Goal: Navigation & Orientation: Find specific page/section

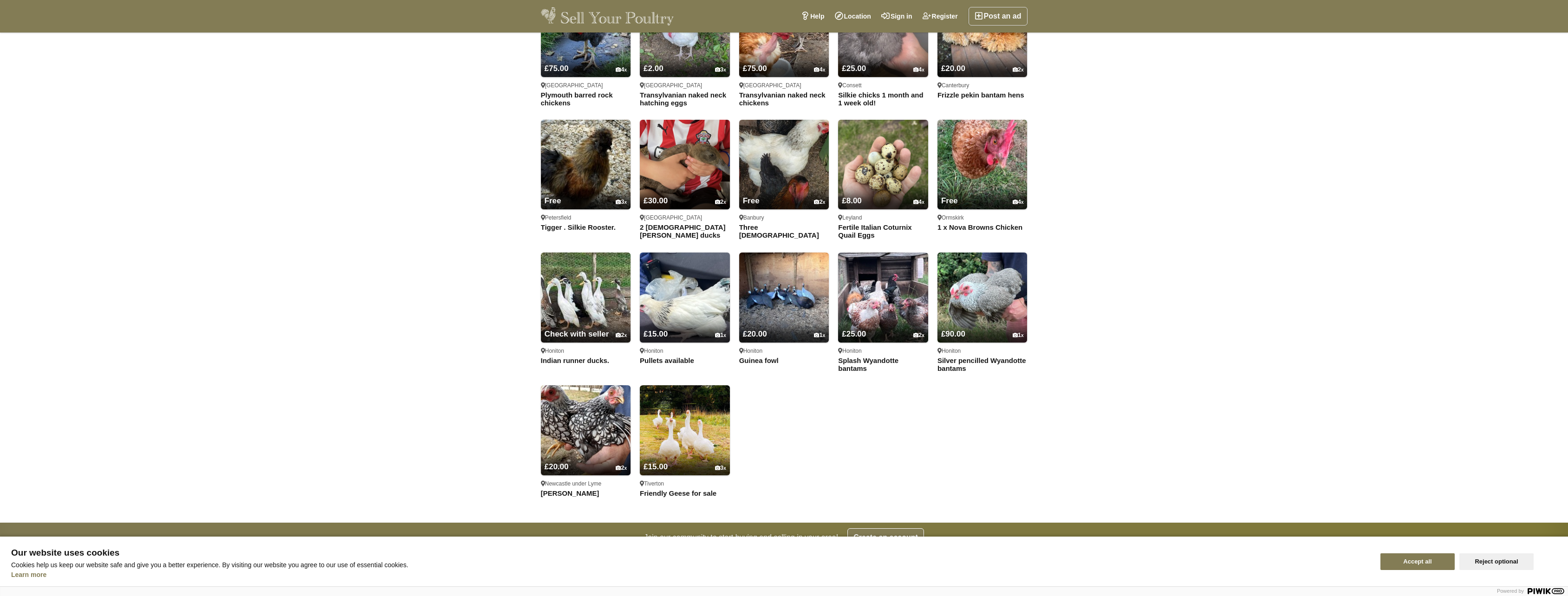
scroll to position [908, 0]
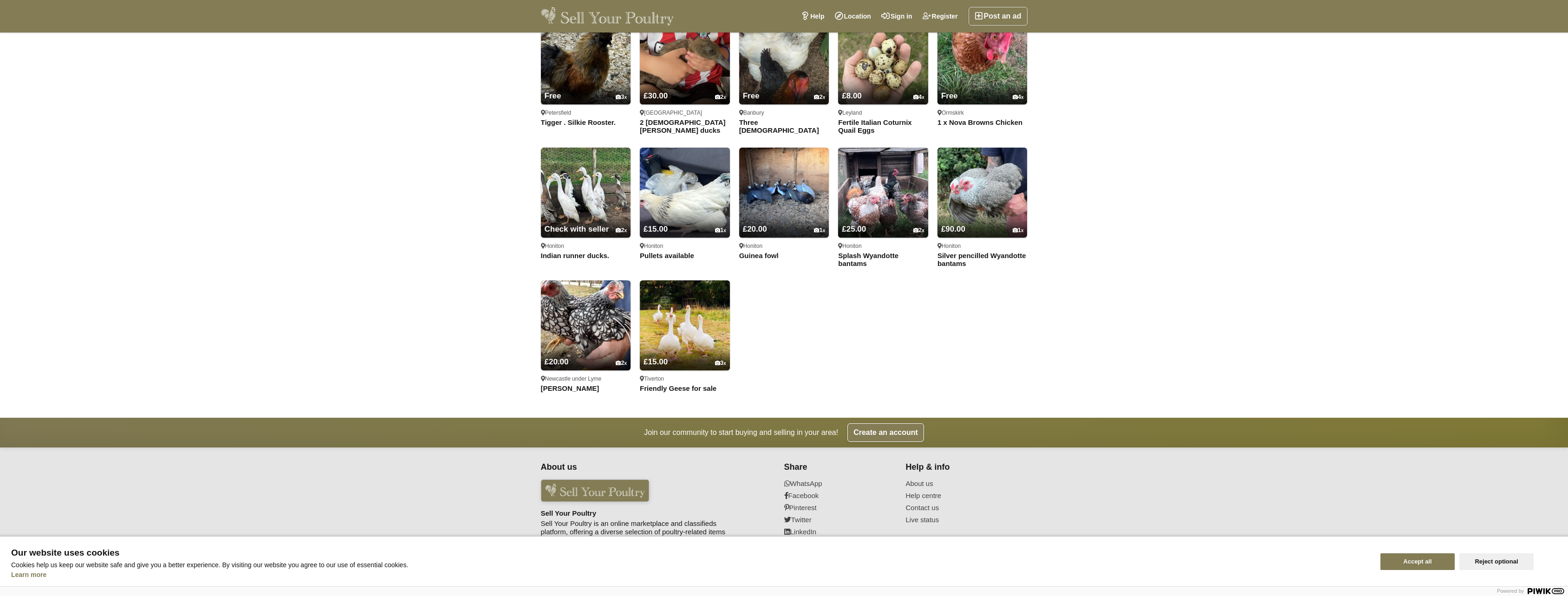
drag, startPoint x: 1424, startPoint y: 560, endPoint x: 1412, endPoint y: 559, distance: 12.0
click at [1424, 560] on button "Accept all" at bounding box center [1418, 561] width 74 height 16
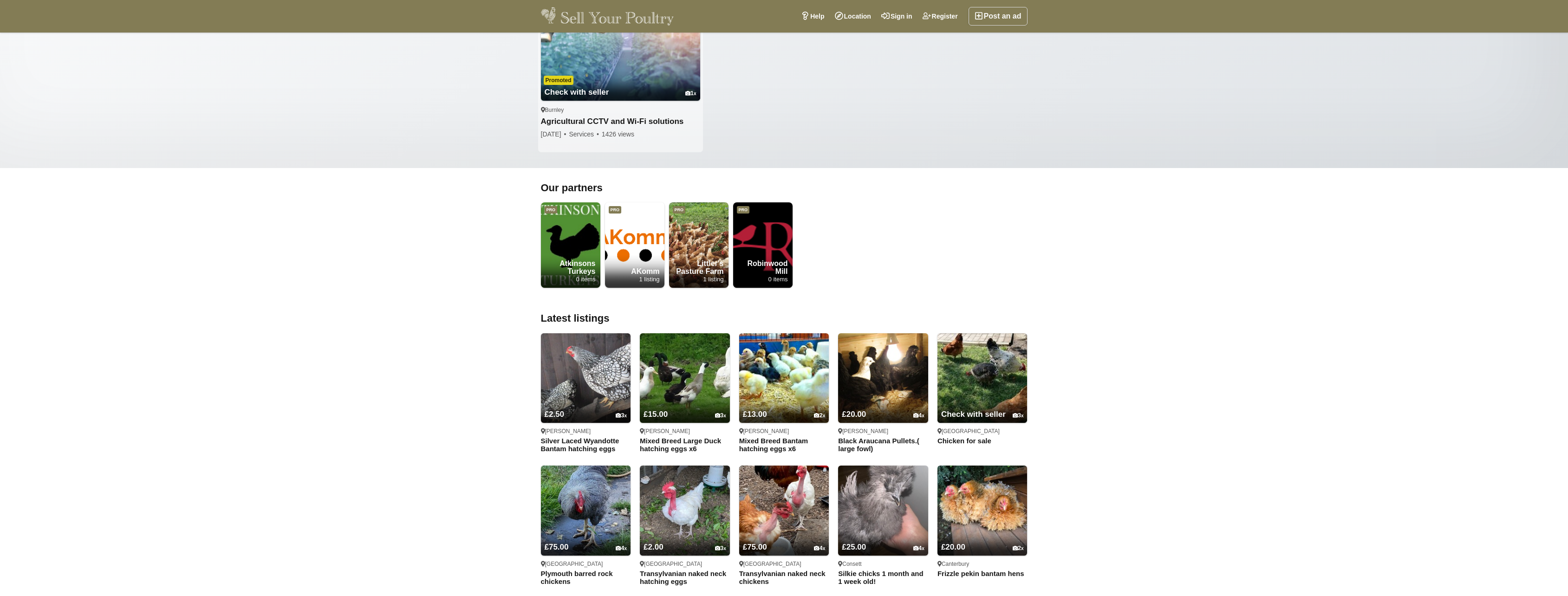
scroll to position [325, 0]
click at [570, 264] on strong "Atkinsons Turkeys" at bounding box center [571, 267] width 60 height 16
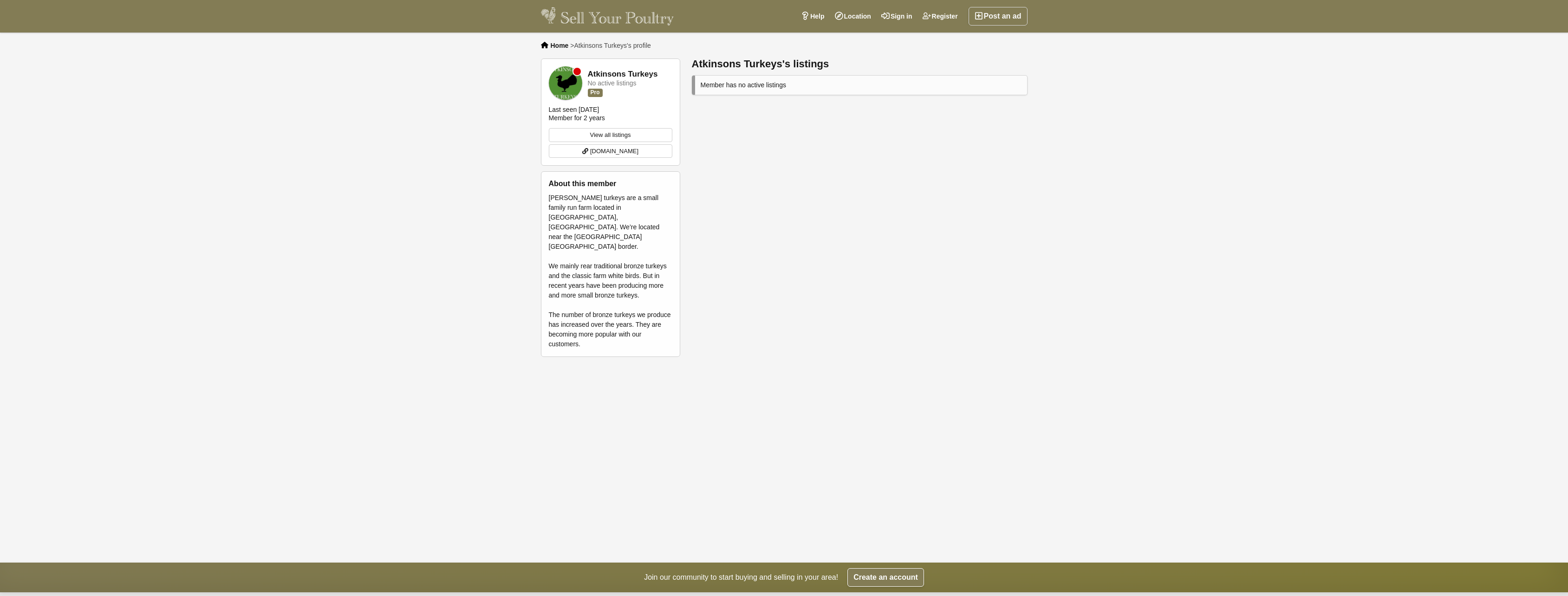
click at [626, 136] on link "View all listings" at bounding box center [611, 135] width 124 height 14
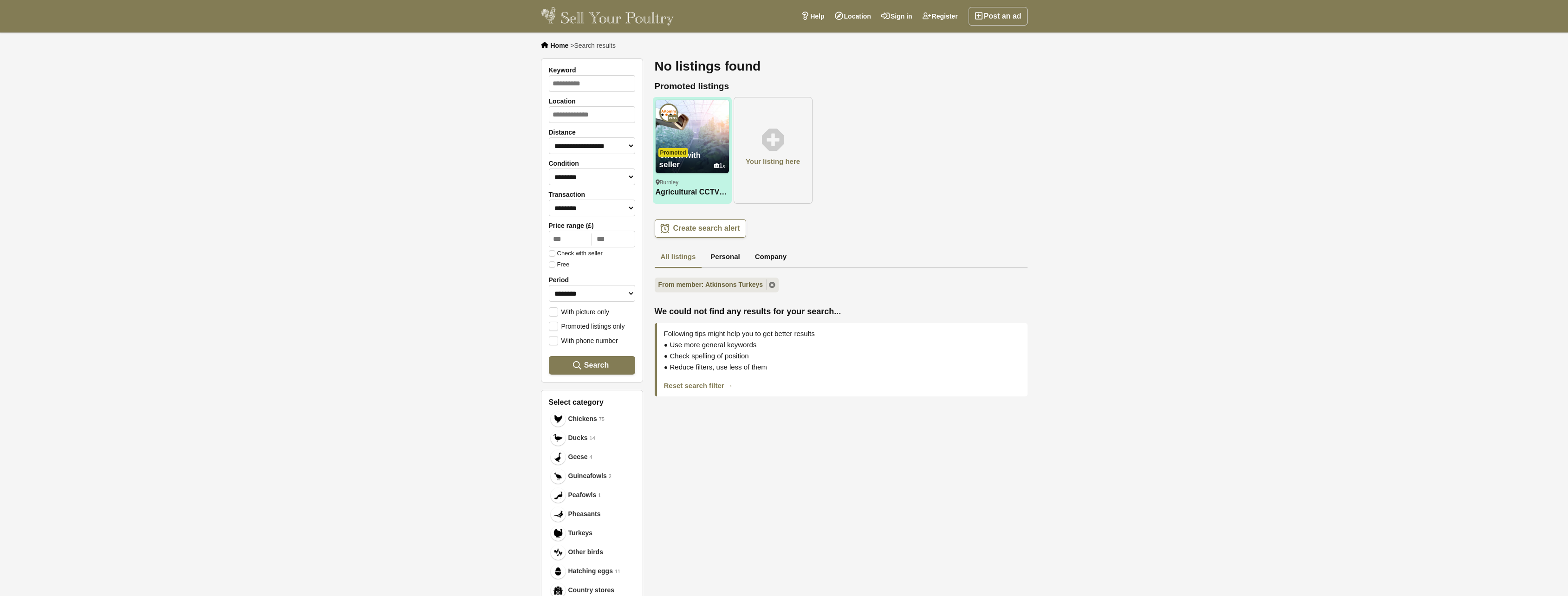
click at [562, 46] on span "Home" at bounding box center [560, 46] width 18 height 7
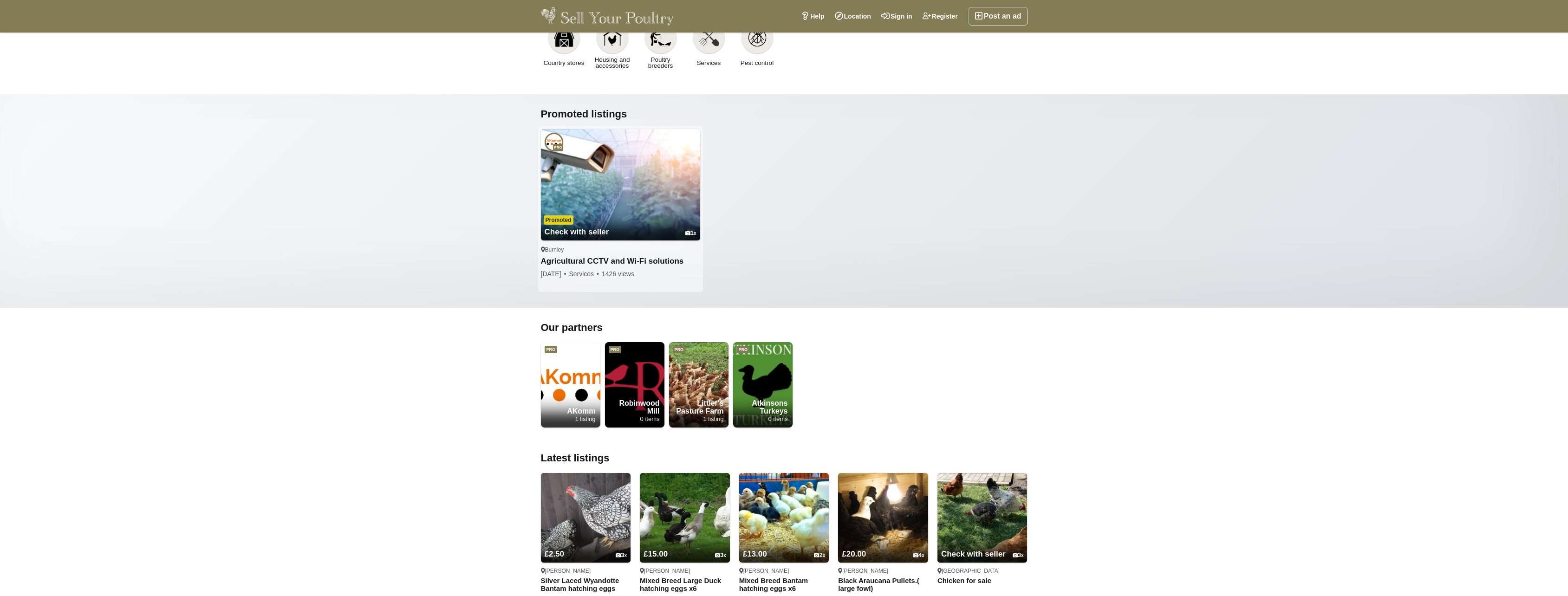
scroll to position [186, 0]
click at [770, 401] on strong "Atkinsons Turkeys" at bounding box center [763, 406] width 60 height 16
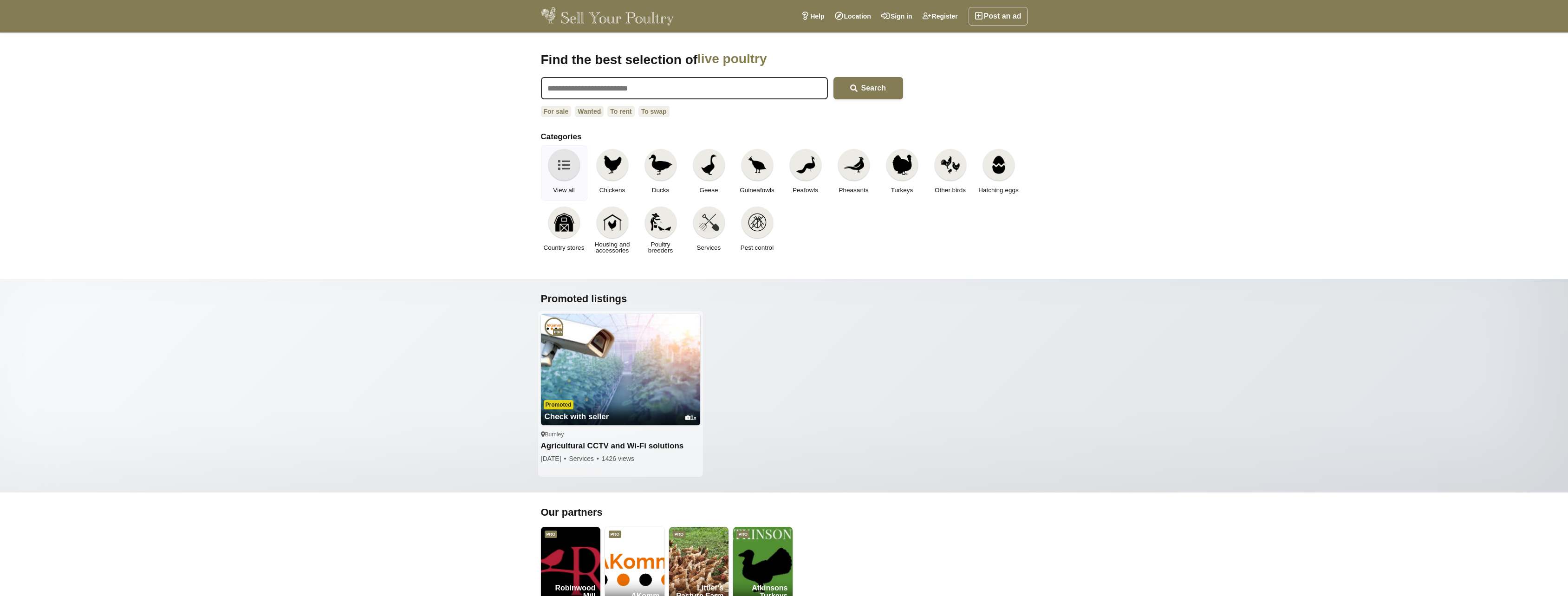
scroll to position [186, 0]
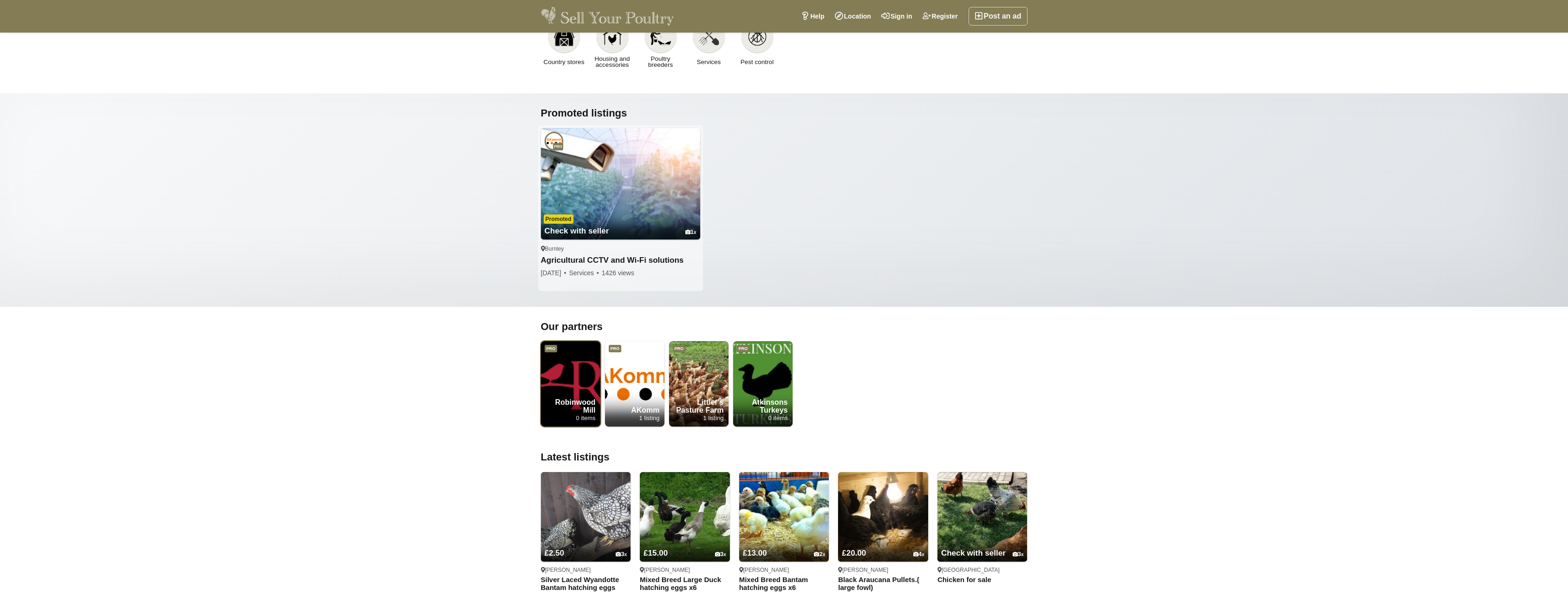
click at [563, 410] on strong "Robinwood Mill" at bounding box center [571, 406] width 60 height 16
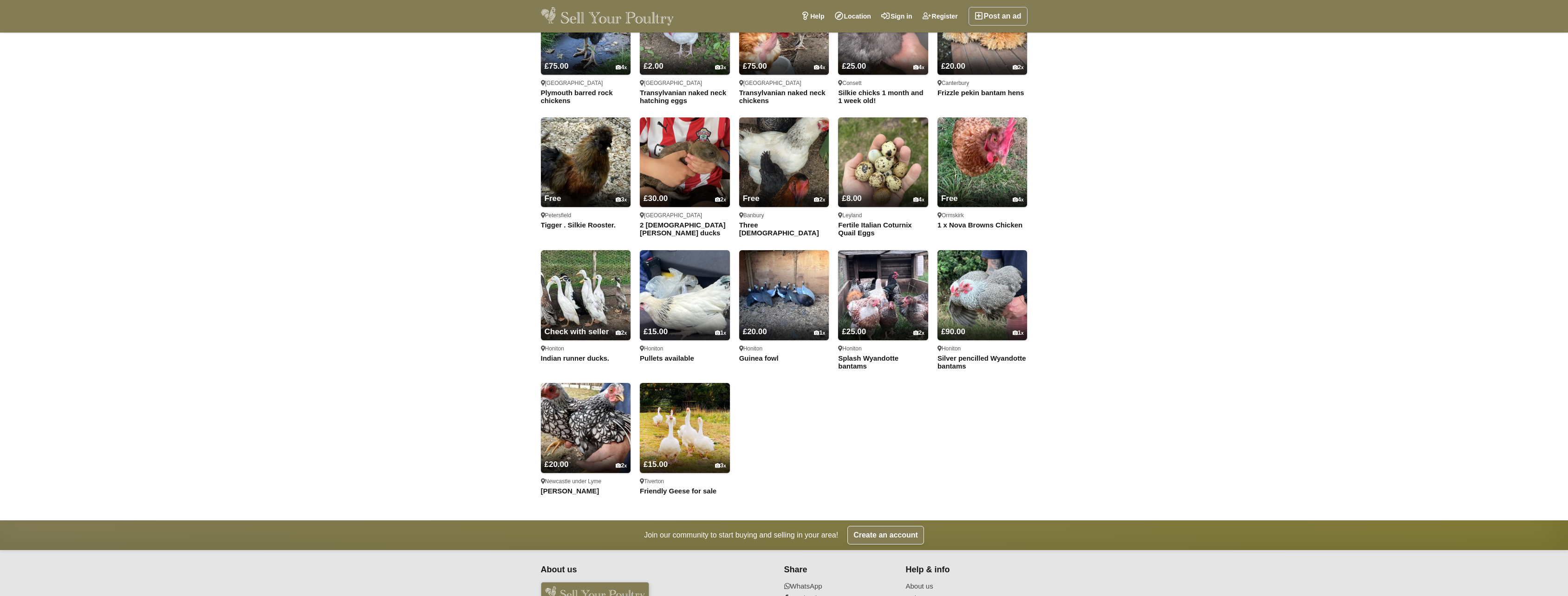
scroll to position [908, 0]
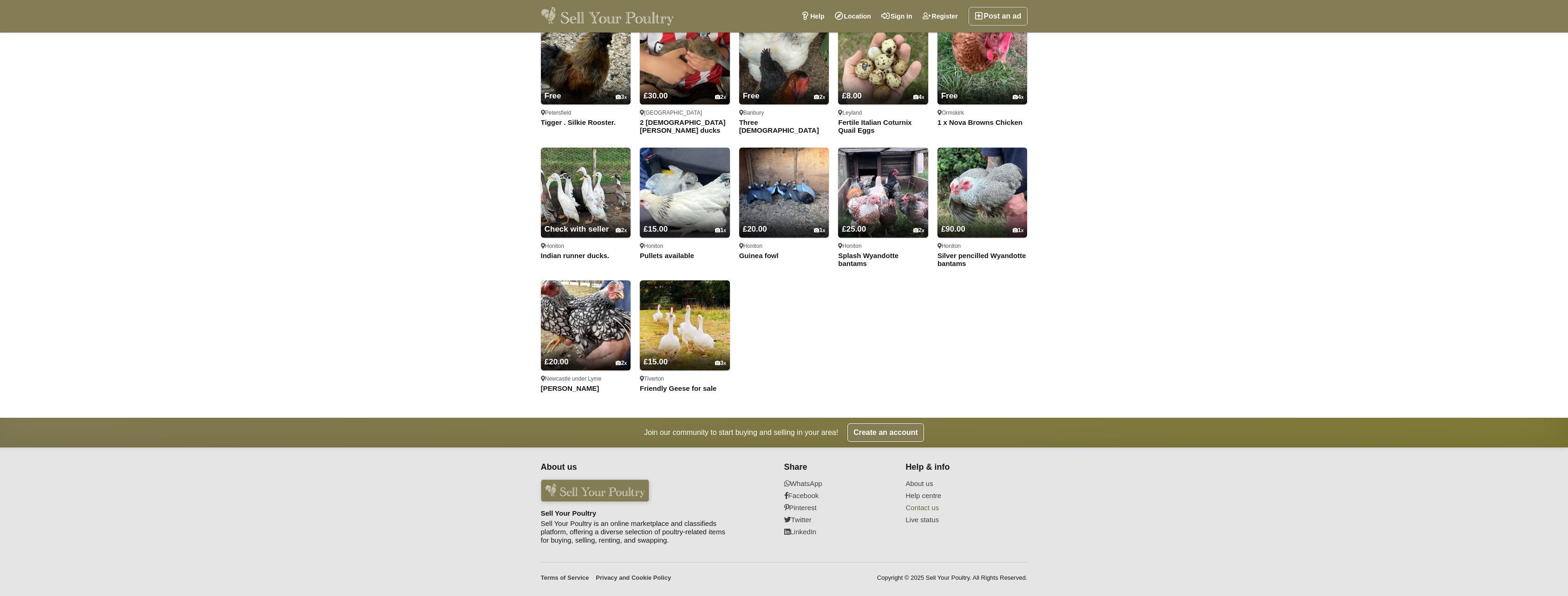
click at [926, 507] on link "Contact us" at bounding box center [961, 508] width 110 height 9
